Goal: Task Accomplishment & Management: Use online tool/utility

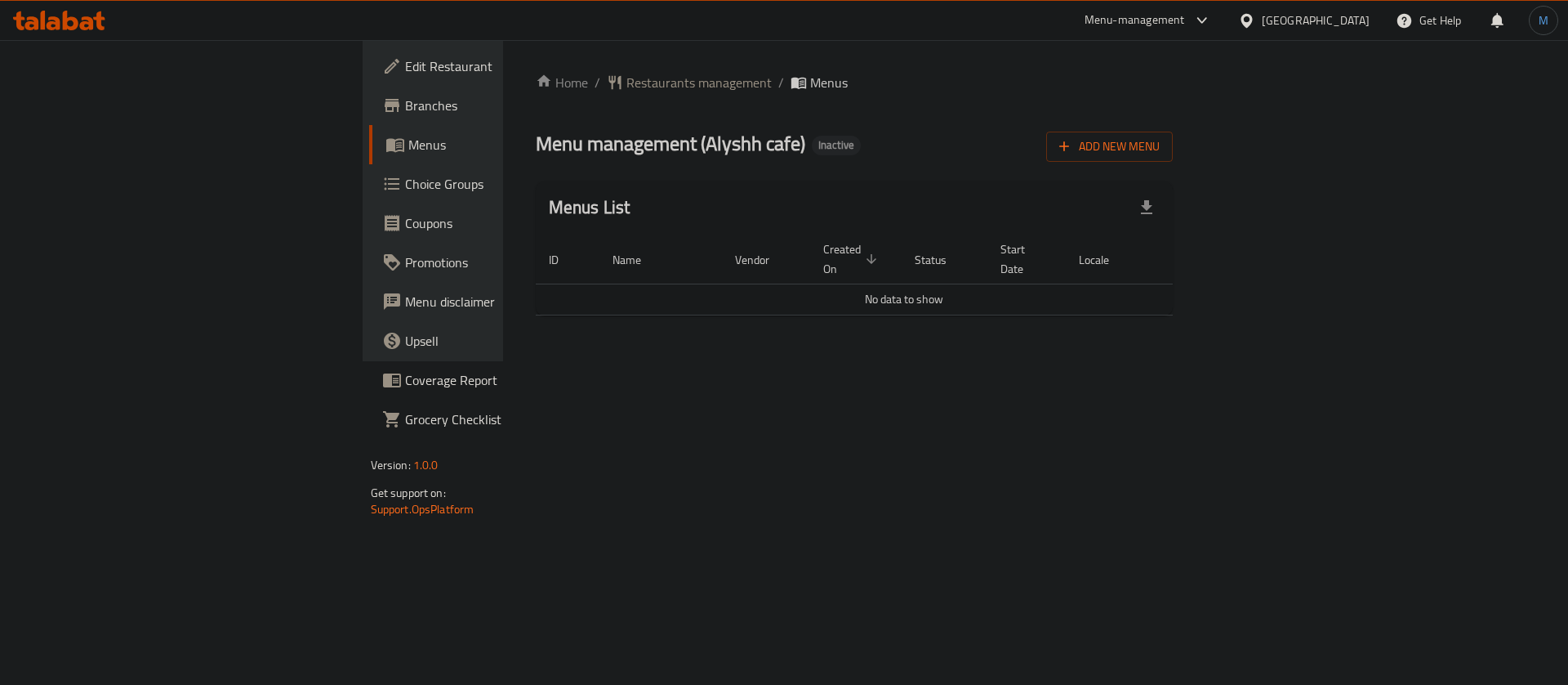
click at [1160, 140] on span "Add New Menu" at bounding box center [1109, 146] width 100 height 21
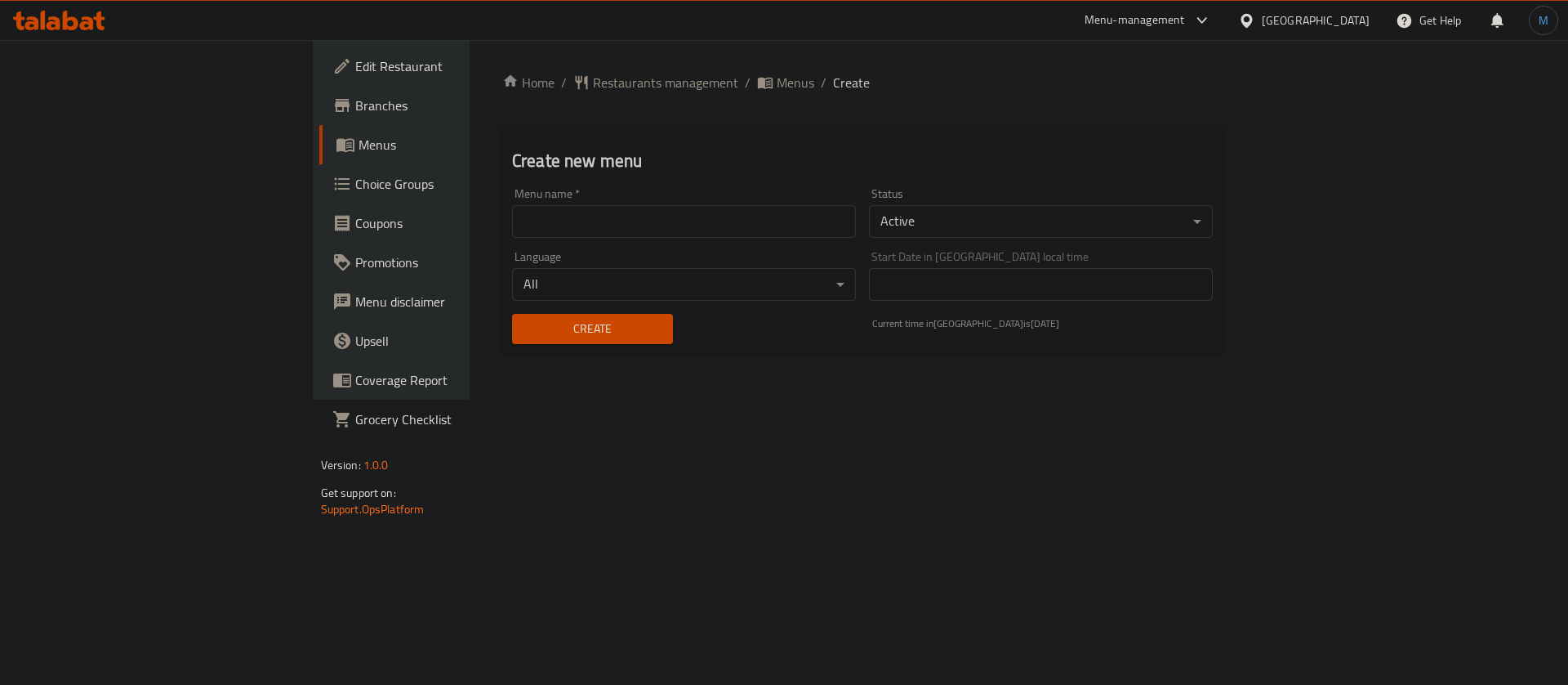
click at [687, 207] on input "text" at bounding box center [684, 221] width 344 height 32
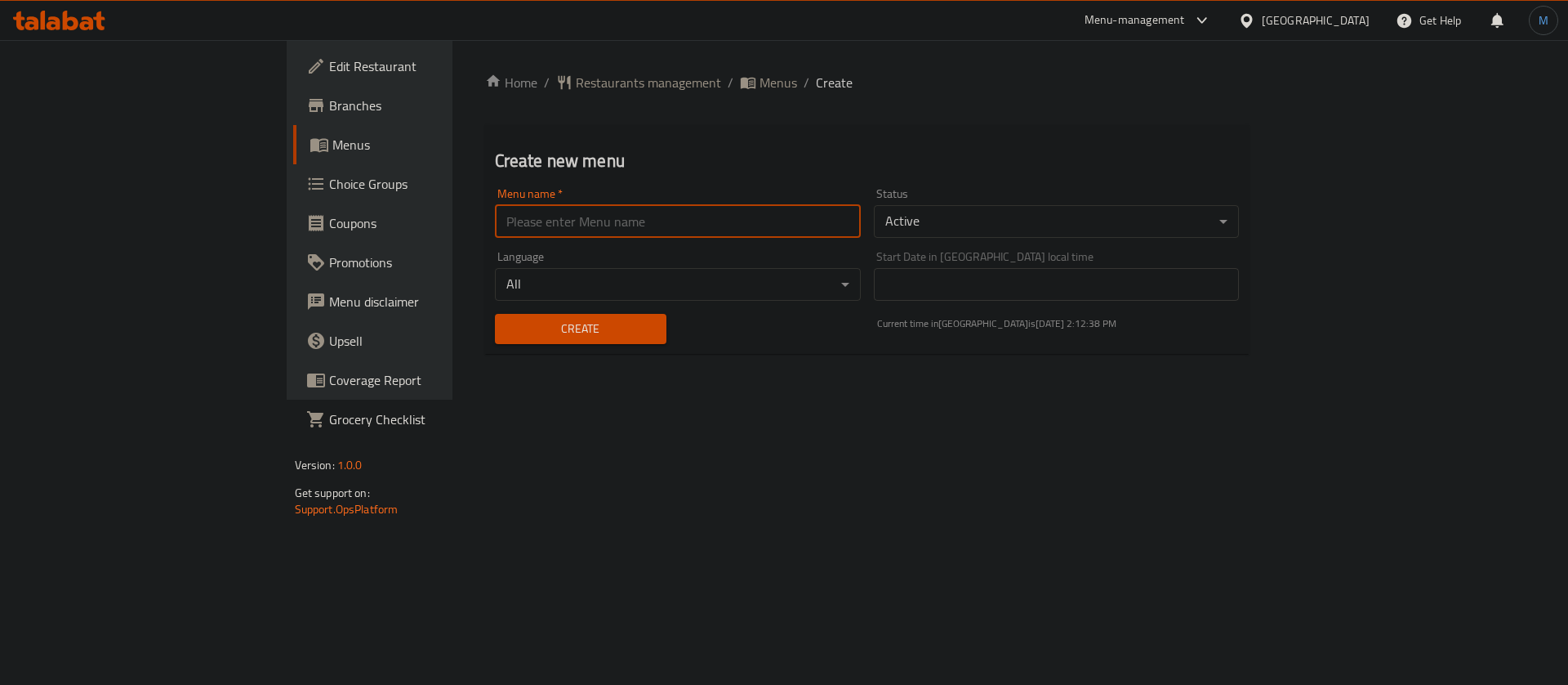
type input "1"
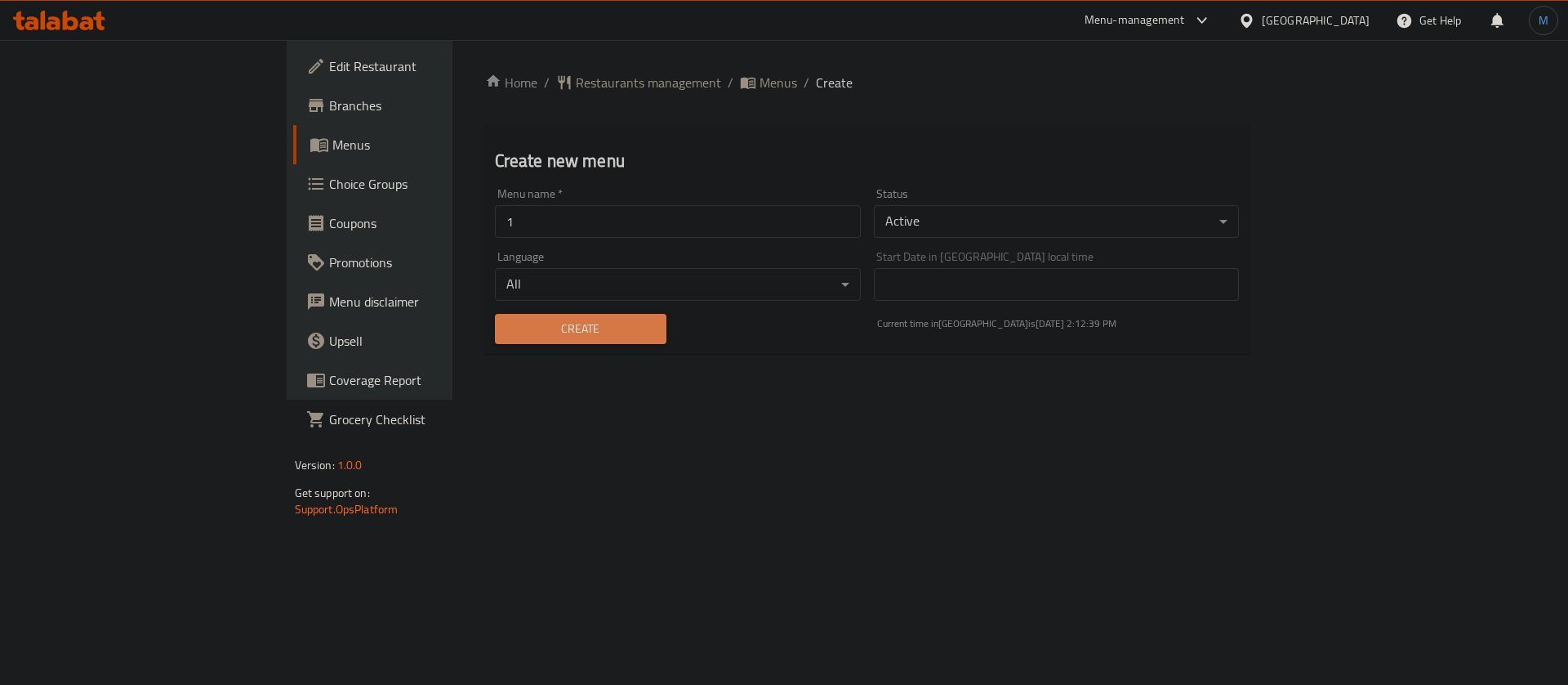
click at [501, 316] on button "Create" at bounding box center [581, 329] width 171 height 31
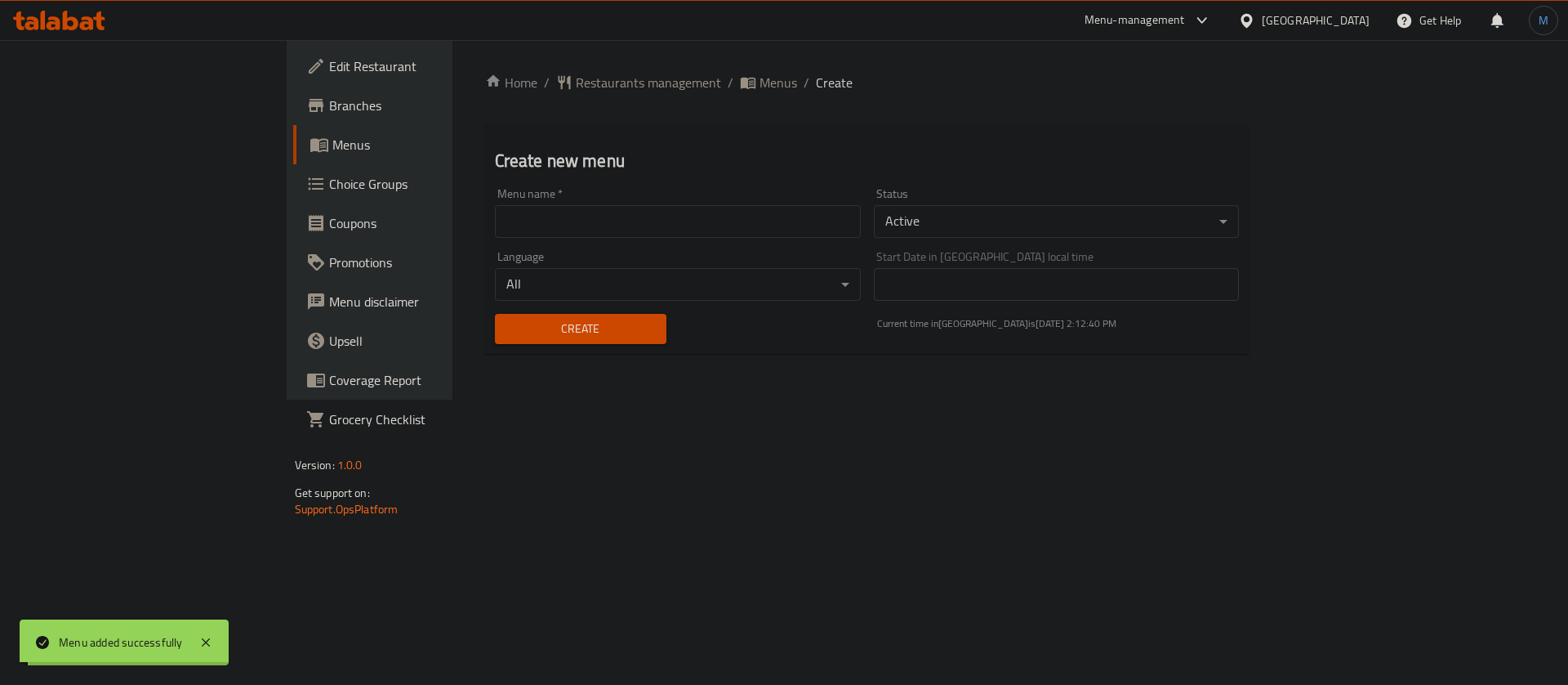
click at [760, 82] on span "Menus" at bounding box center [779, 83] width 38 height 20
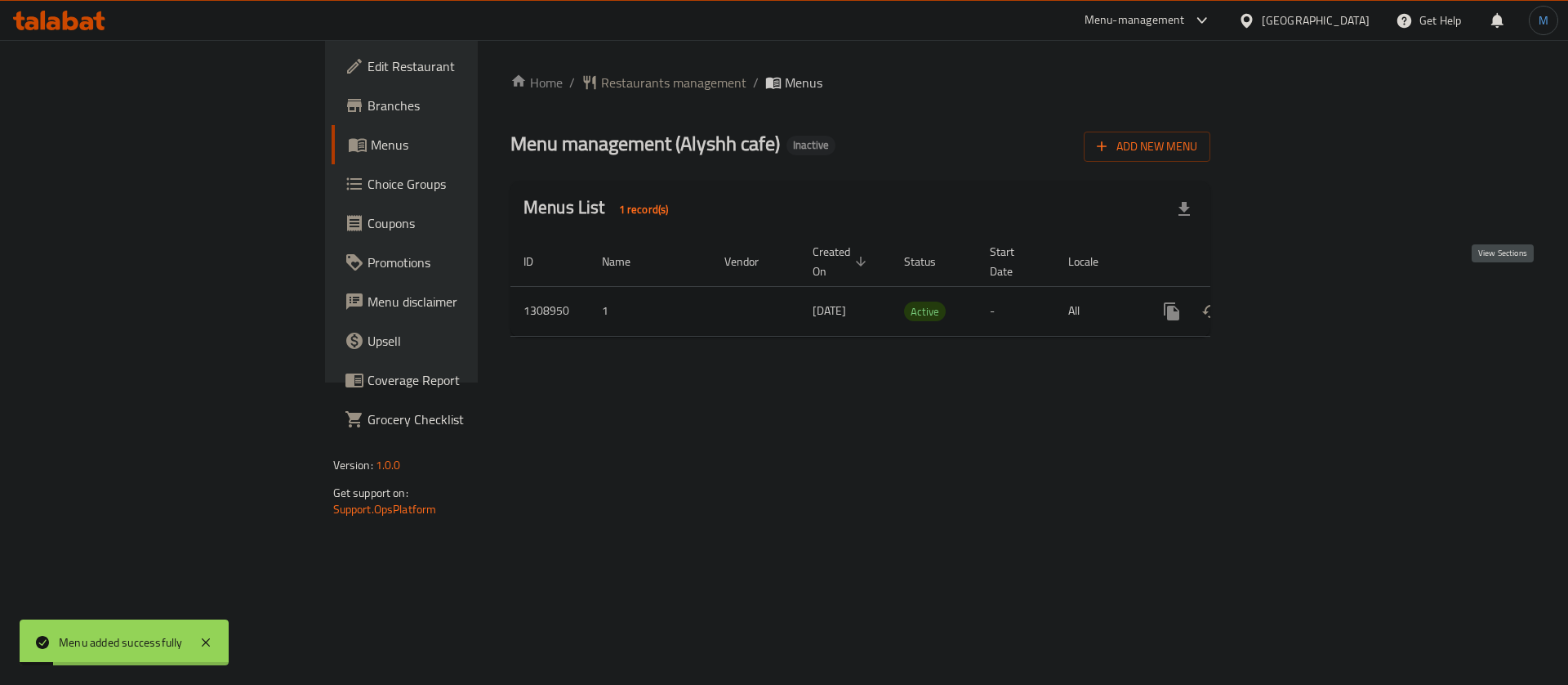
click at [1309, 292] on link "enhanced table" at bounding box center [1289, 310] width 39 height 39
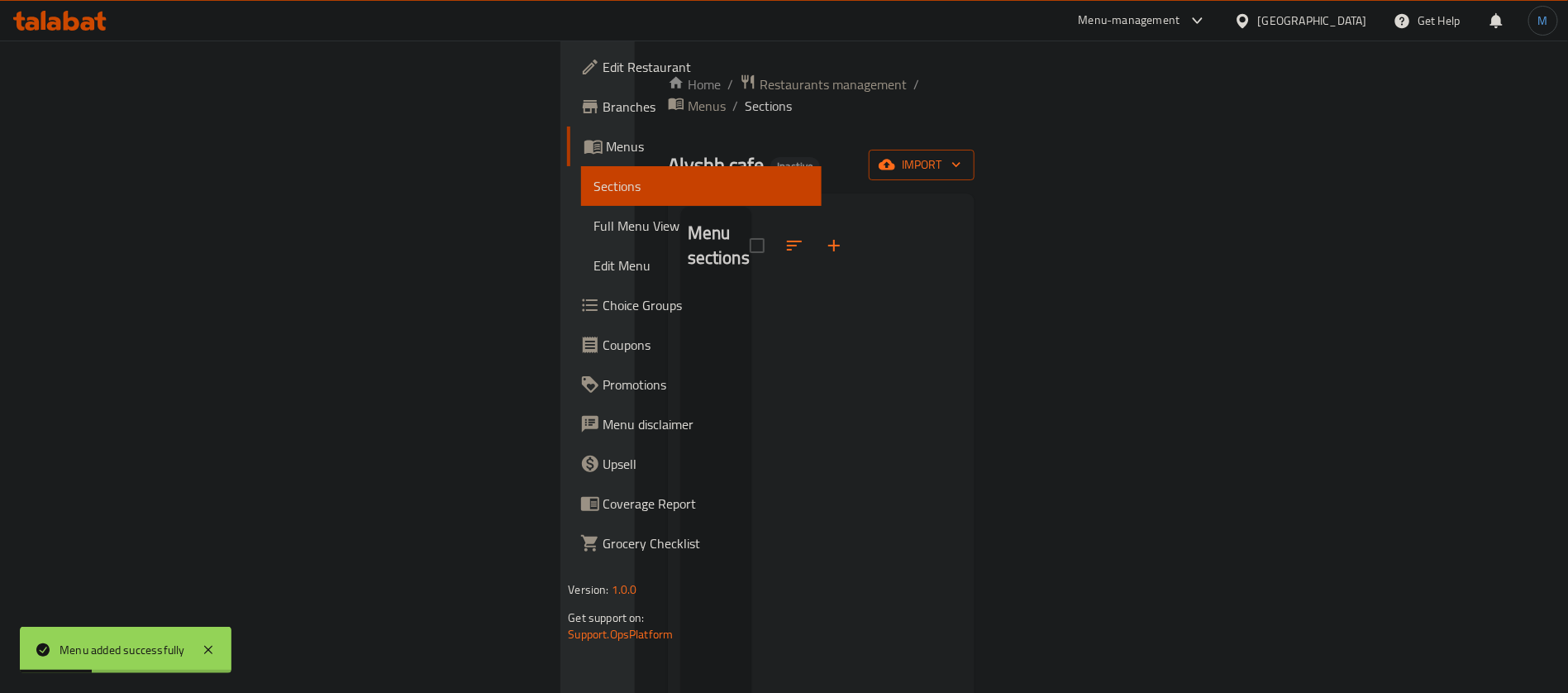
click at [975, 129] on div "Home / Restaurants management / Menus / Sections Alyshh cafe Inactive import Me…" at bounding box center [821, 493] width 308 height 839
click at [961, 154] on span "import" at bounding box center [921, 164] width 79 height 21
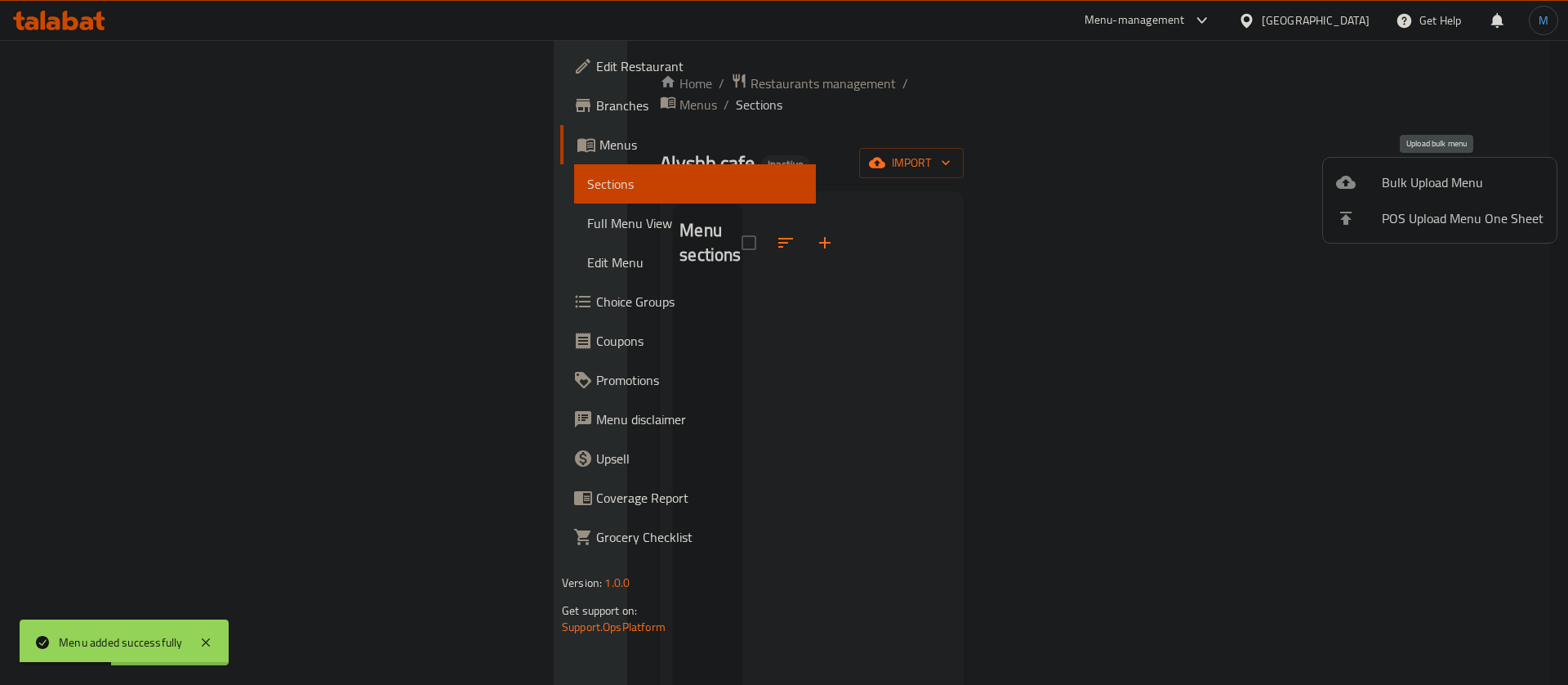
click at [1436, 181] on span "Bulk Upload Menu" at bounding box center [1462, 182] width 161 height 20
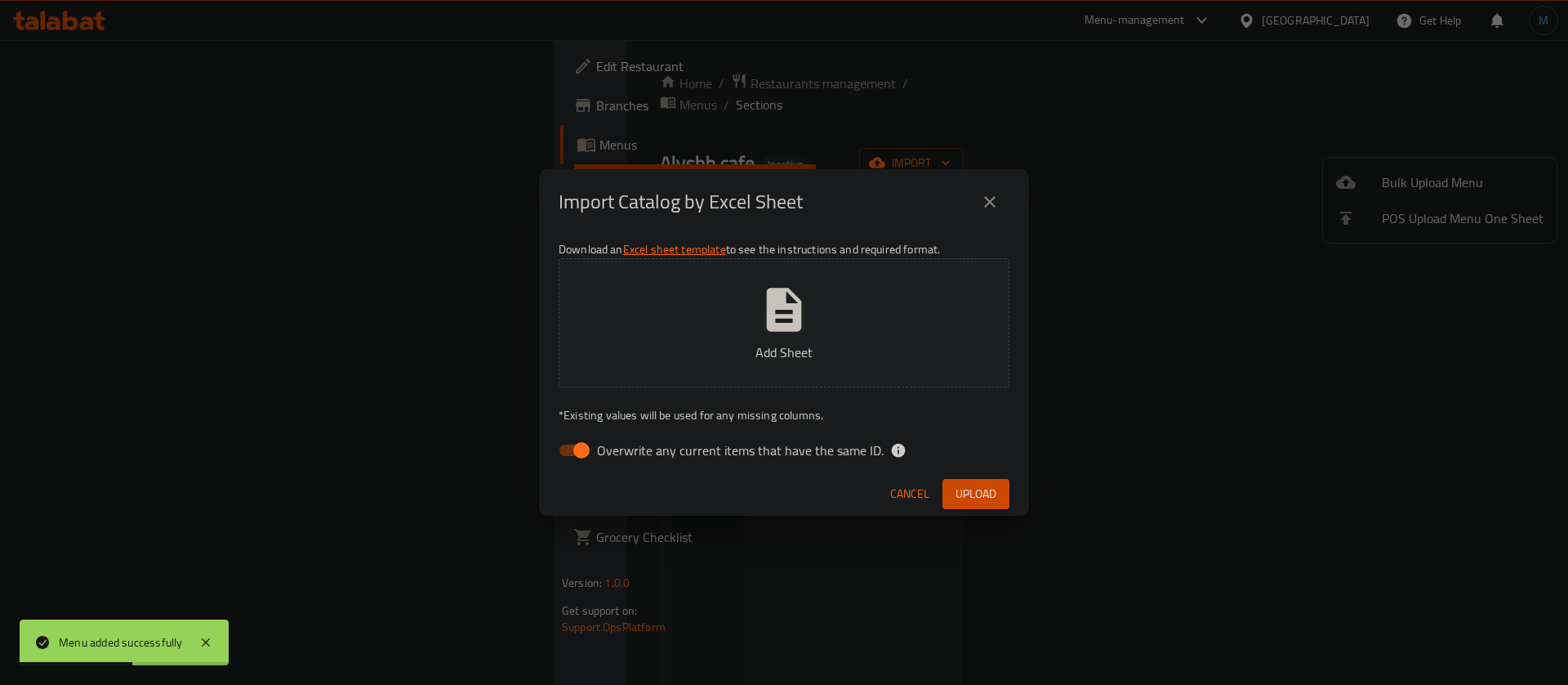
click at [789, 440] on span "Overwrite any current items that have the same ID." at bounding box center [741, 450] width 287 height 20
click at [628, 440] on input "Overwrite any current items that have the same ID." at bounding box center [581, 450] width 93 height 31
checkbox input "false"
click at [978, 476] on div "Cancel Upload" at bounding box center [784, 494] width 490 height 43
click at [977, 488] on span "Upload" at bounding box center [975, 494] width 41 height 21
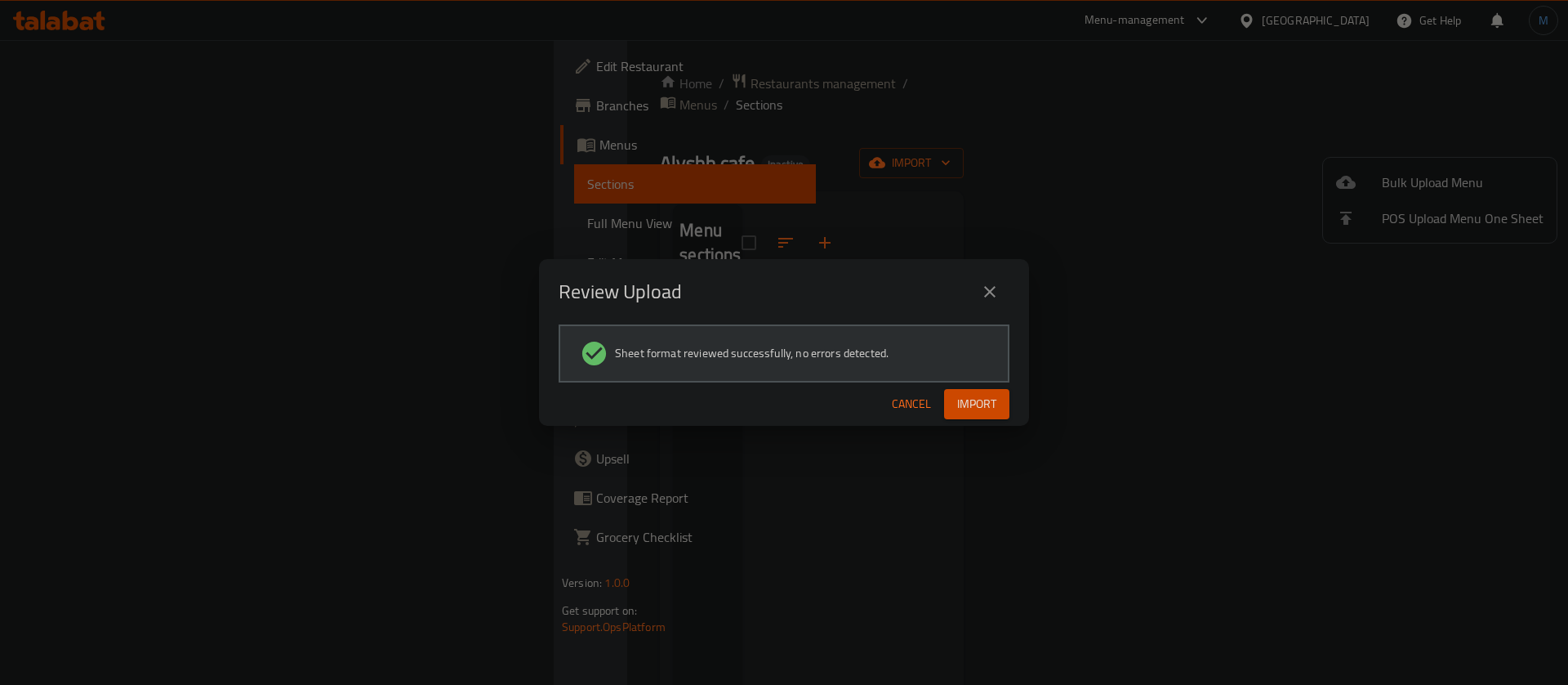
click at [980, 418] on button "Import" at bounding box center [977, 404] width 65 height 31
